Goal: Information Seeking & Learning: Learn about a topic

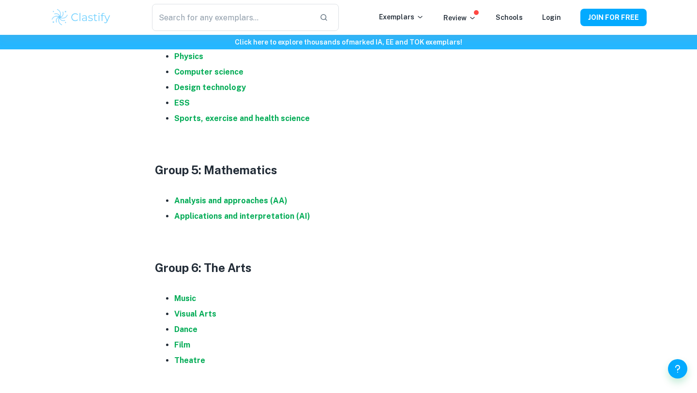
scroll to position [1069, 0]
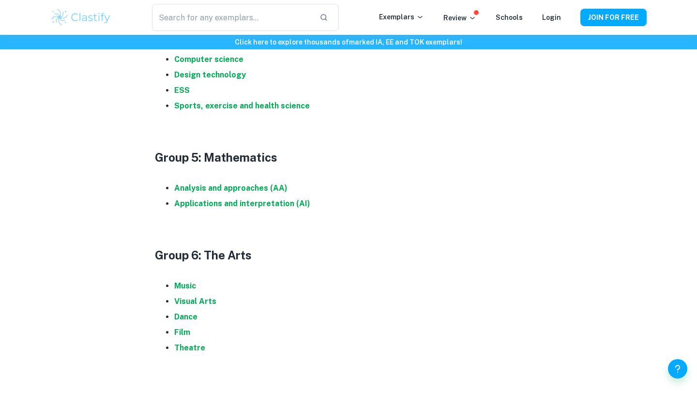
click at [265, 192] on li "Analysis and approaches (AA)" at bounding box center [358, 188] width 368 height 15
click at [258, 186] on strong "Analysis and approaches (AA)" at bounding box center [230, 188] width 113 height 9
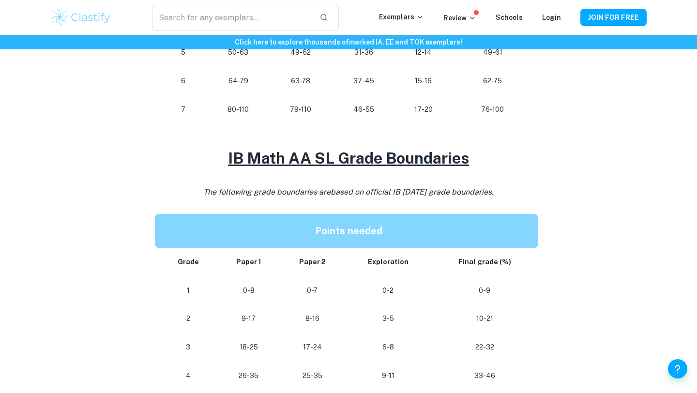
scroll to position [689, 0]
